Goal: Transaction & Acquisition: Purchase product/service

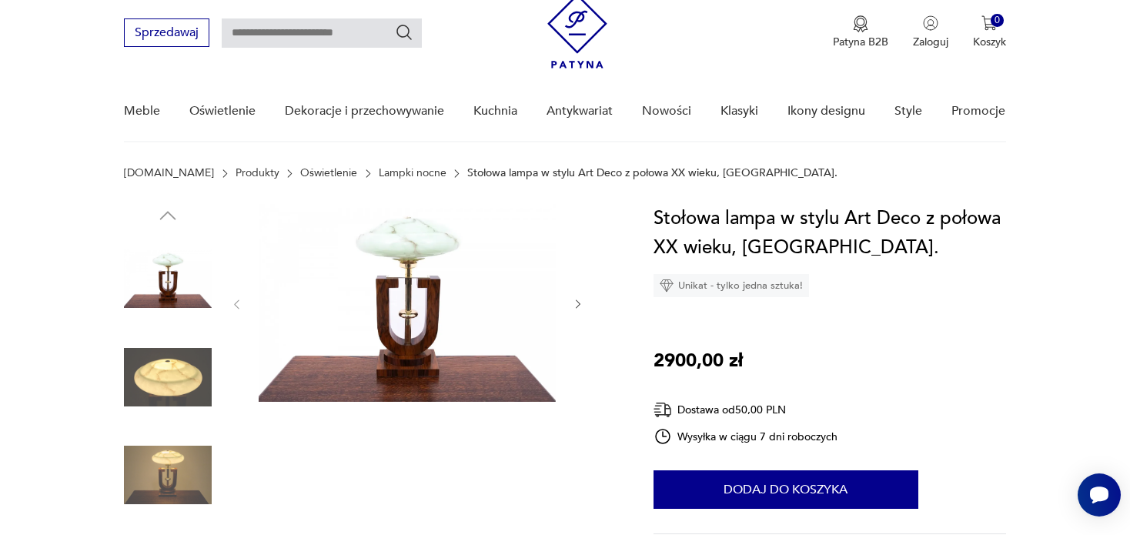
scroll to position [77, 0]
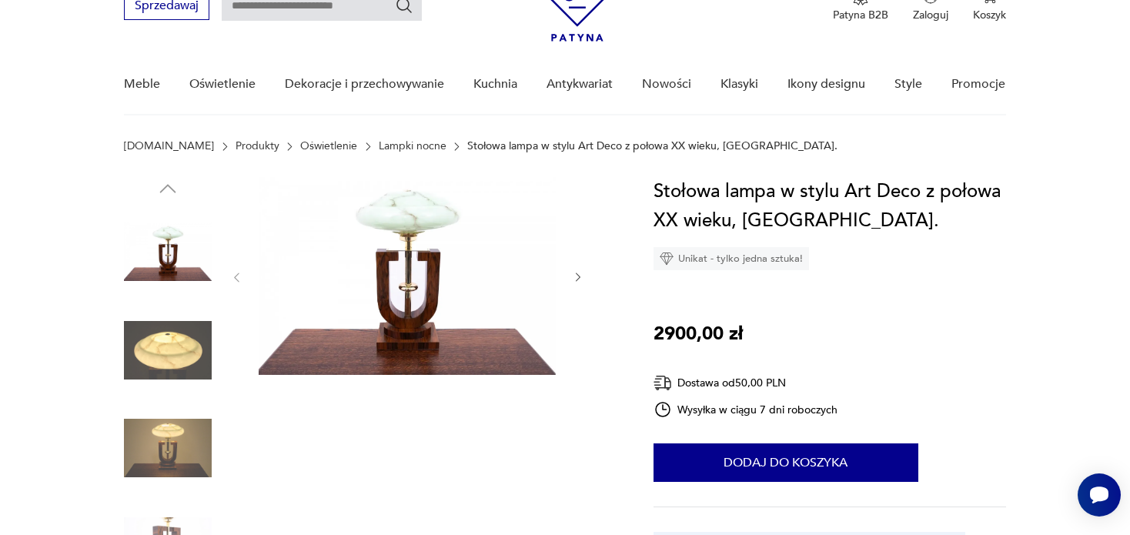
click at [144, 360] on img at bounding box center [168, 350] width 88 height 88
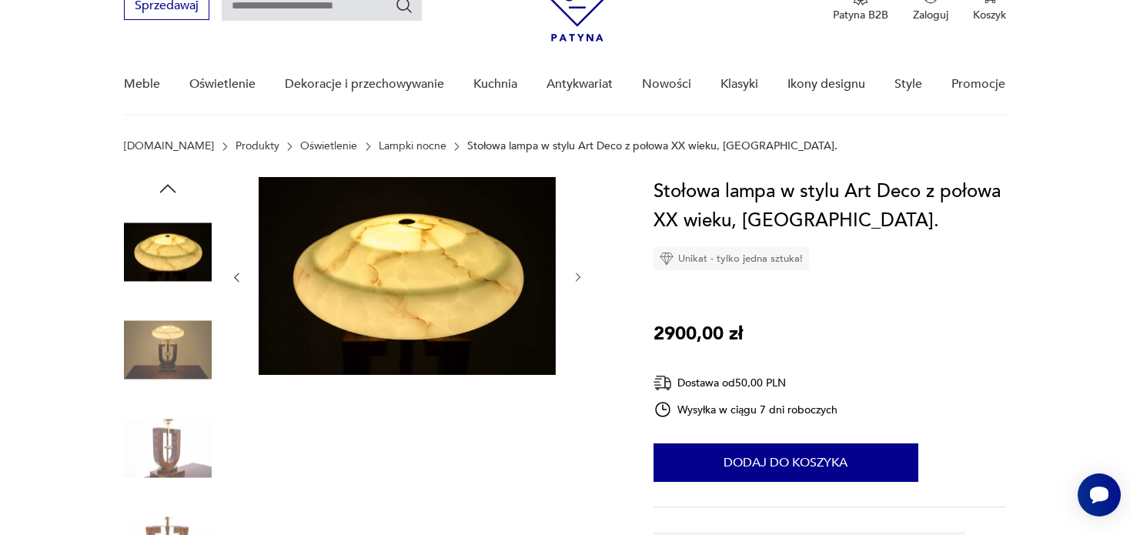
click at [175, 342] on img at bounding box center [168, 350] width 88 height 88
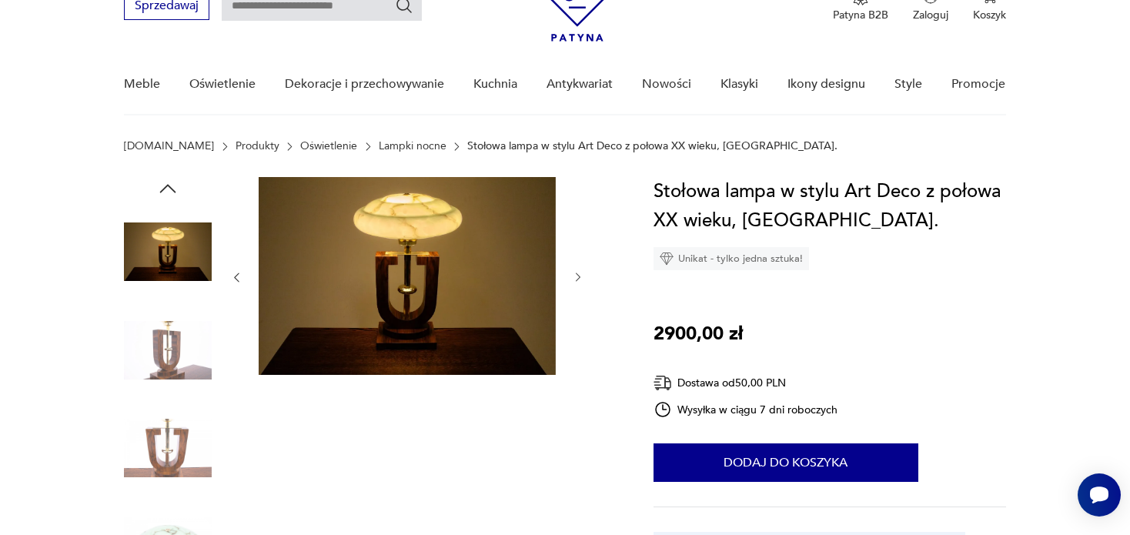
click at [580, 281] on icon "button" at bounding box center [578, 277] width 13 height 13
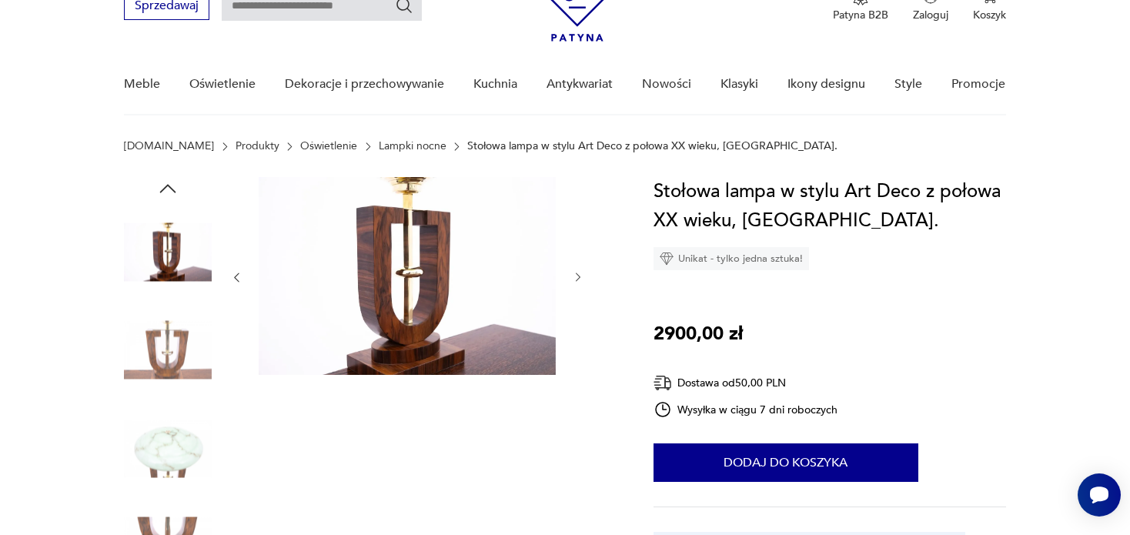
click at [580, 281] on icon "button" at bounding box center [578, 277] width 13 height 13
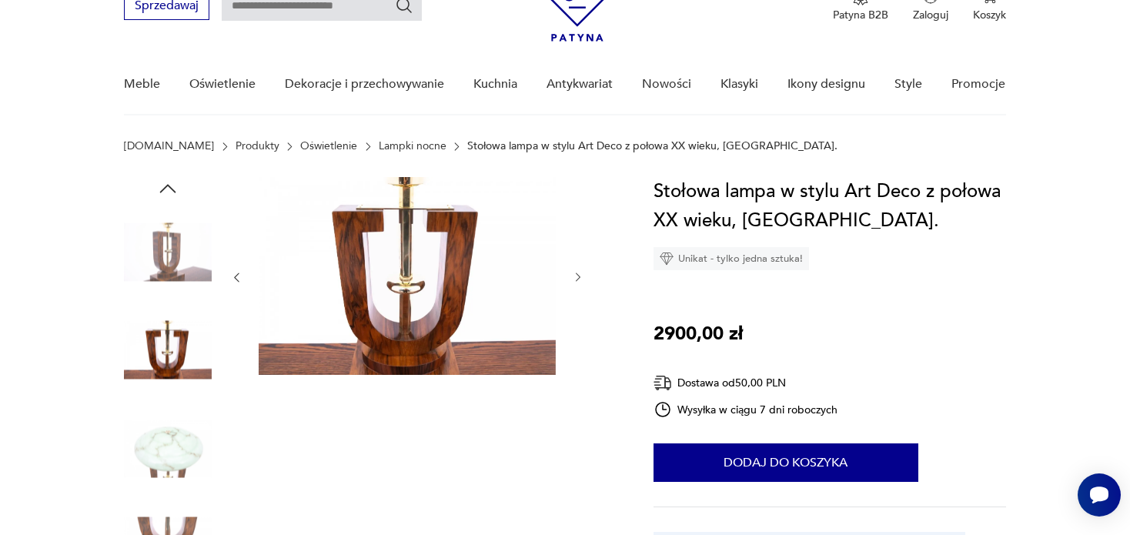
click at [580, 281] on icon "button" at bounding box center [578, 277] width 13 height 13
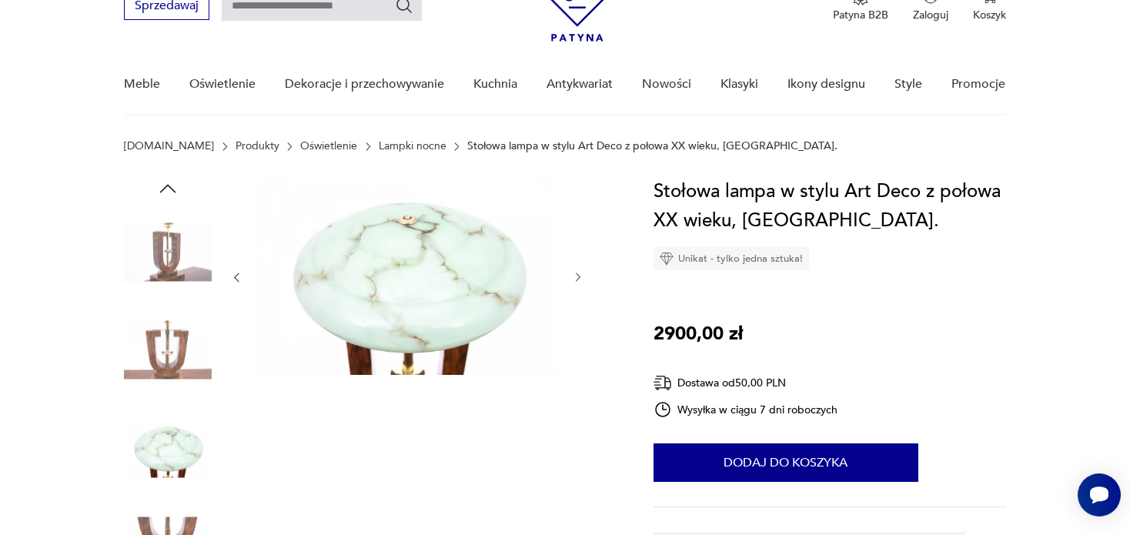
click at [580, 281] on icon "button" at bounding box center [578, 277] width 13 height 13
